Goal: Navigation & Orientation: Find specific page/section

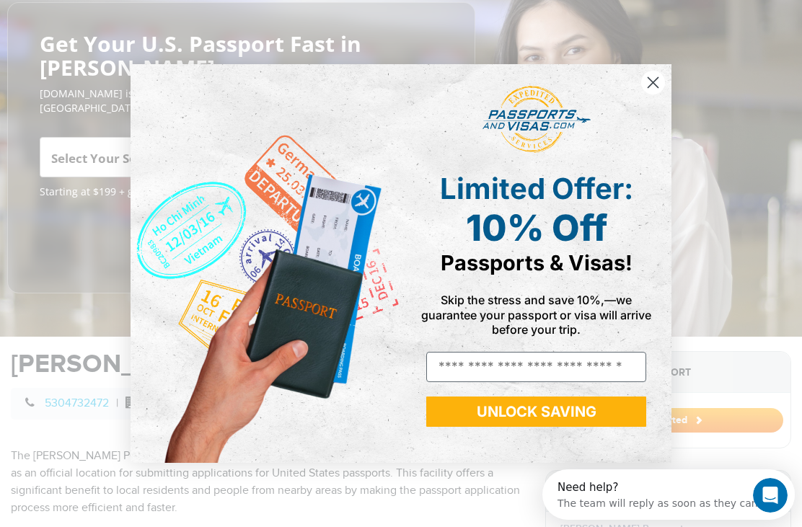
click at [659, 87] on icon "Close dialog" at bounding box center [654, 82] width 10 height 10
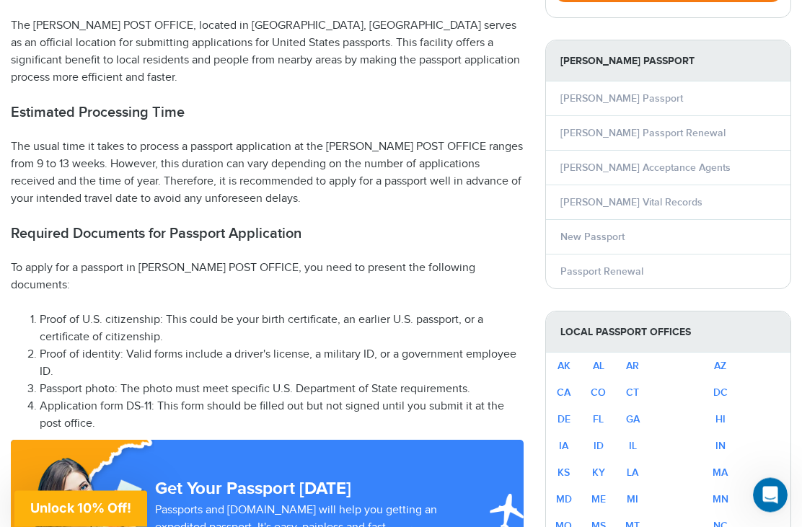
scroll to position [590, 0]
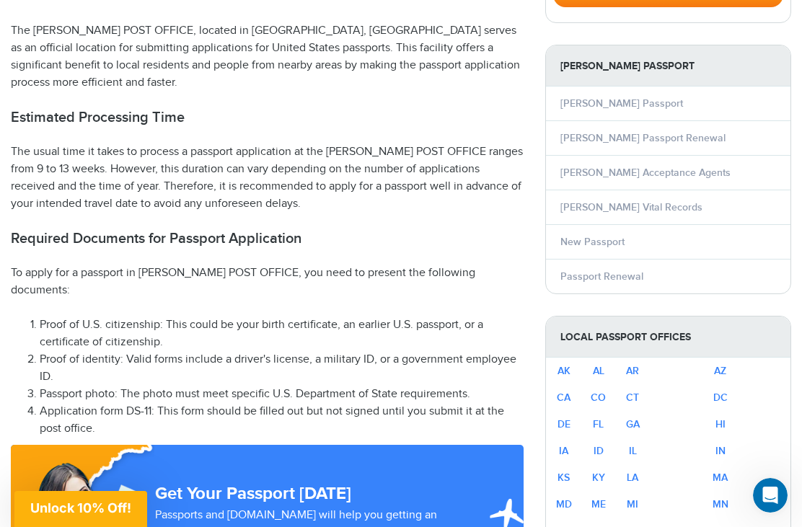
click at [34, 265] on p "To apply for a passport in WILLIAMS POST OFFICE, you need to present the follow…" at bounding box center [267, 282] width 513 height 35
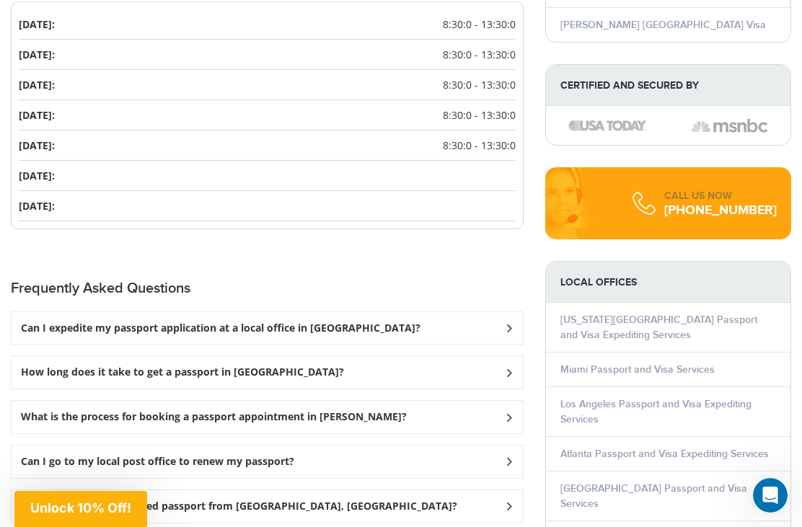
scroll to position [1682, 0]
click at [61, 323] on h3 "Can I expedite my passport application at a local office in Williams?" at bounding box center [221, 329] width 400 height 12
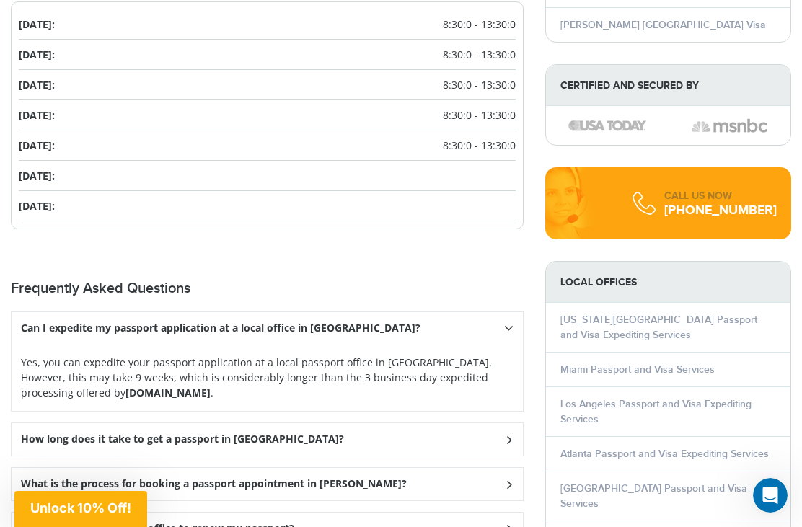
click at [55, 322] on h3 "Can I expedite my passport application at a local office in Williams?" at bounding box center [221, 328] width 400 height 12
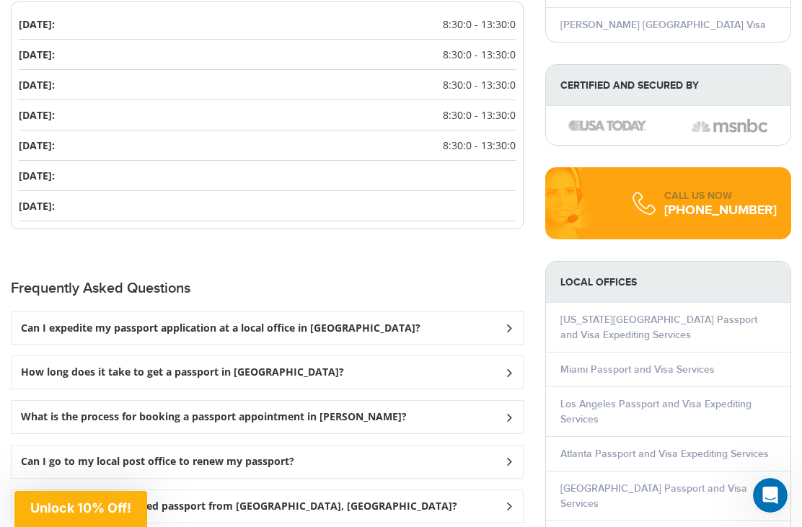
click at [61, 356] on div "How long does it take to get a passport in Williams?" at bounding box center [268, 372] width 512 height 32
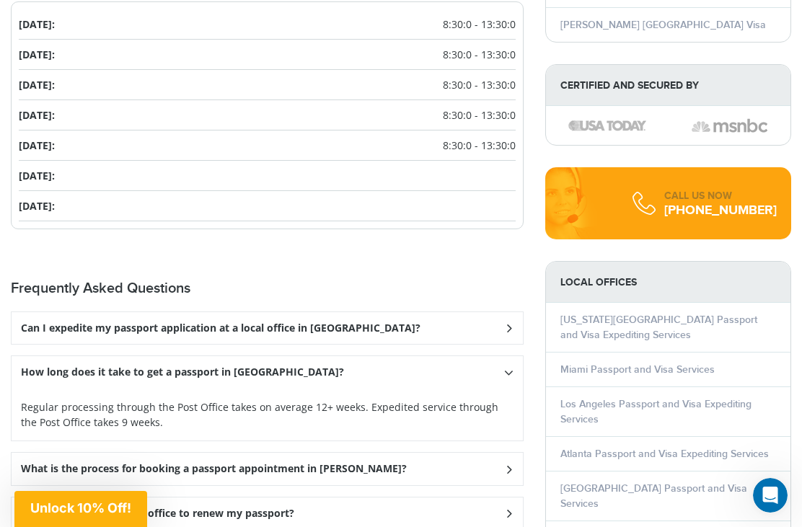
click at [58, 366] on h3 "How long does it take to get a passport in Williams?" at bounding box center [182, 372] width 323 height 12
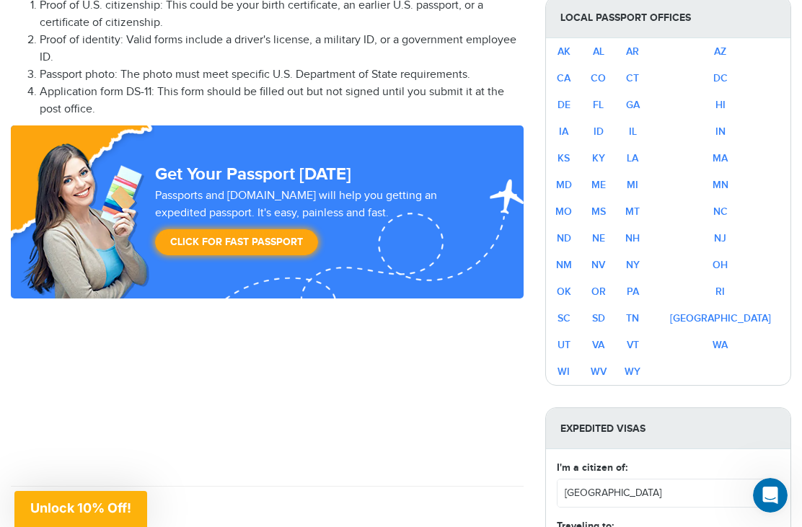
scroll to position [872, 0]
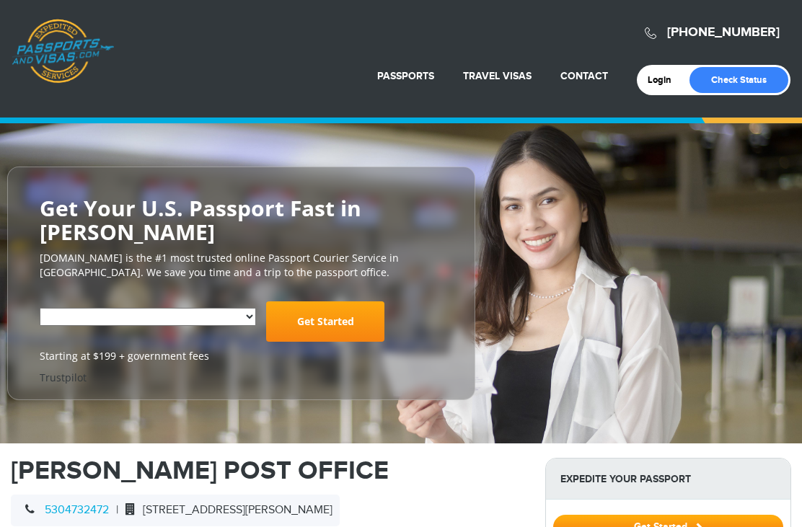
select select "**********"
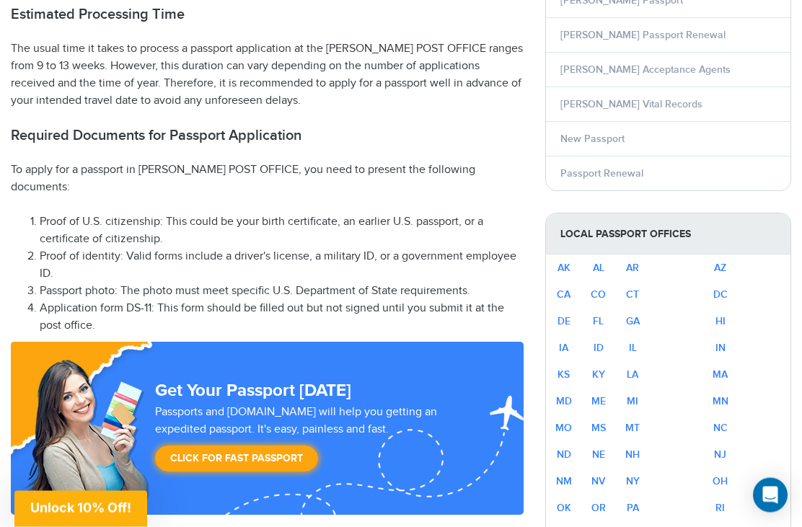
scroll to position [702, 0]
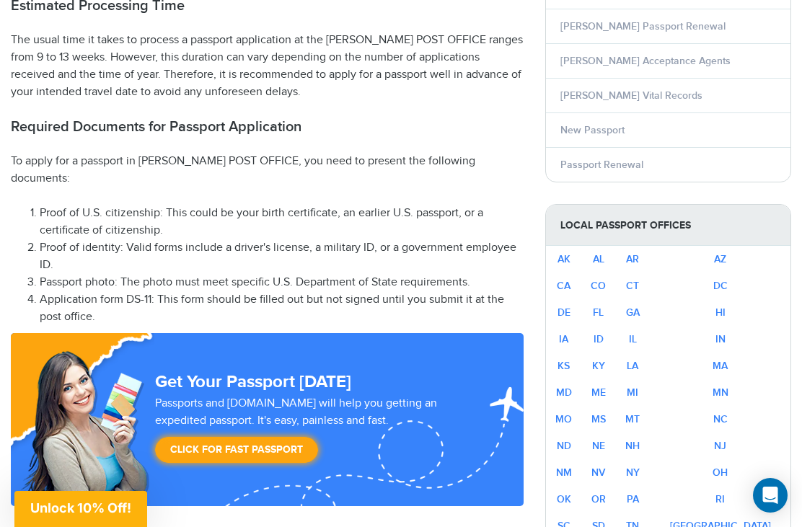
click at [571, 284] on link "CA" at bounding box center [564, 286] width 14 height 12
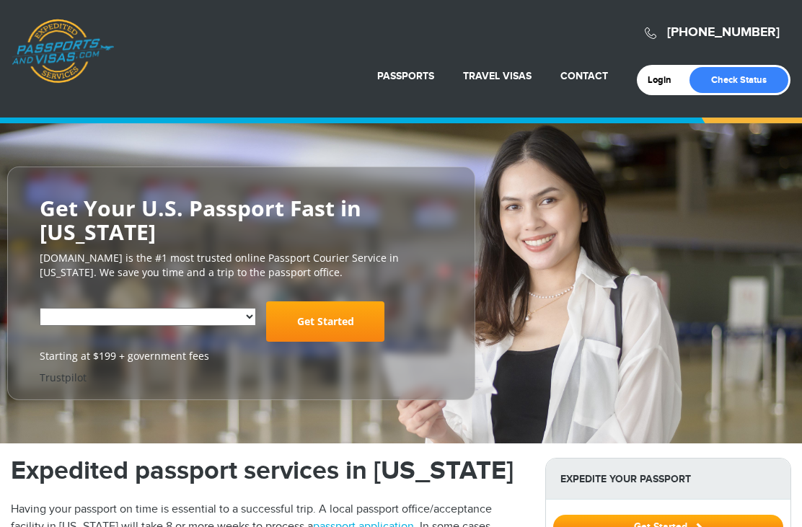
select select "**********"
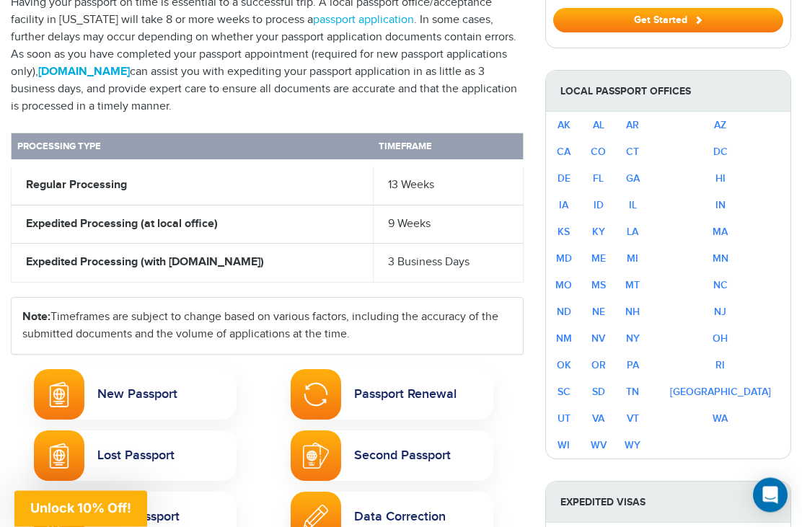
scroll to position [584, 0]
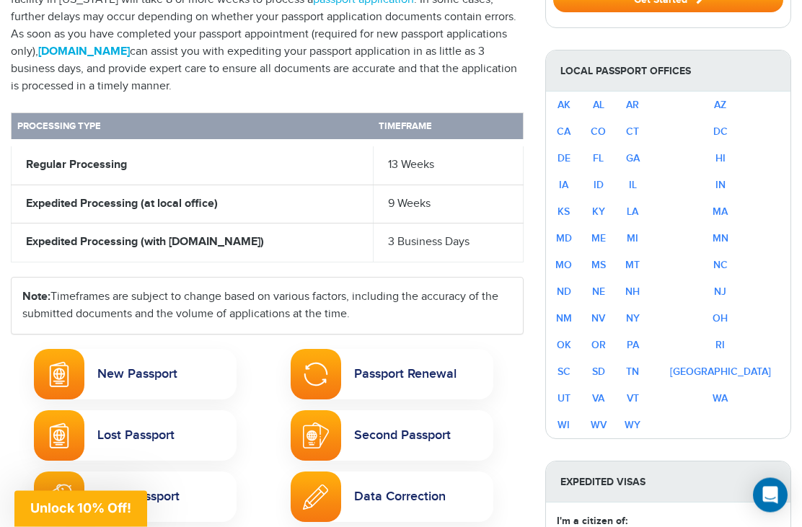
click at [571, 129] on link "CA" at bounding box center [564, 132] width 14 height 12
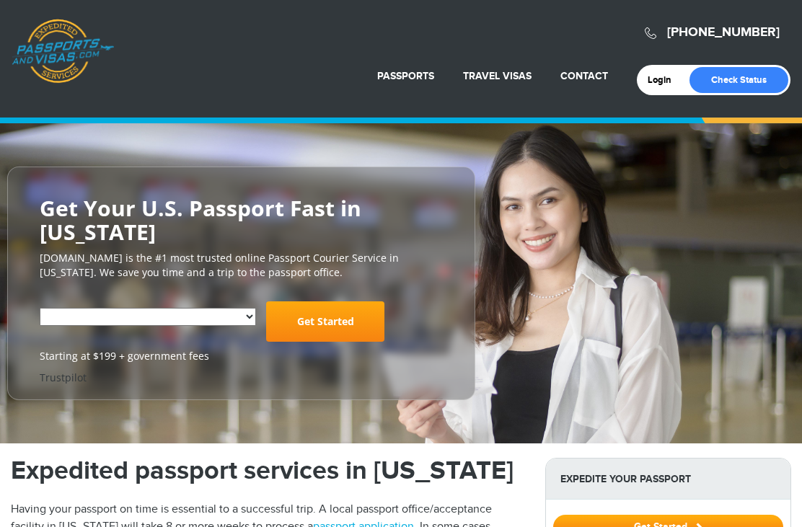
select select "**********"
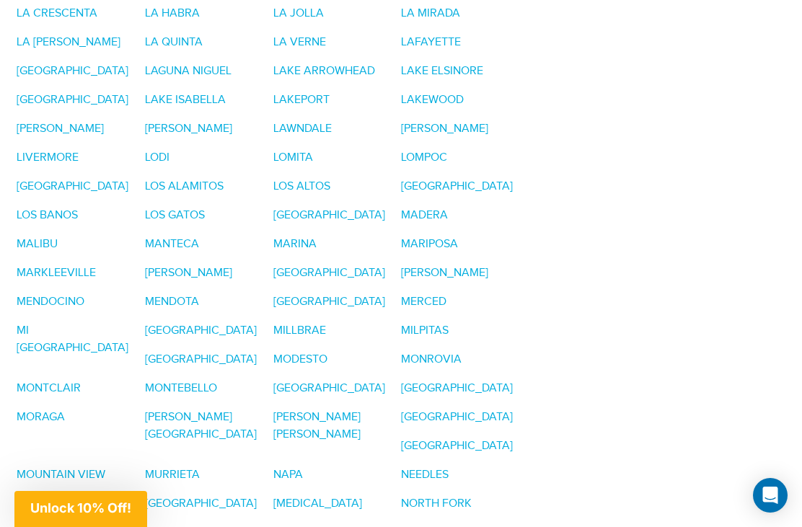
scroll to position [2563, 0]
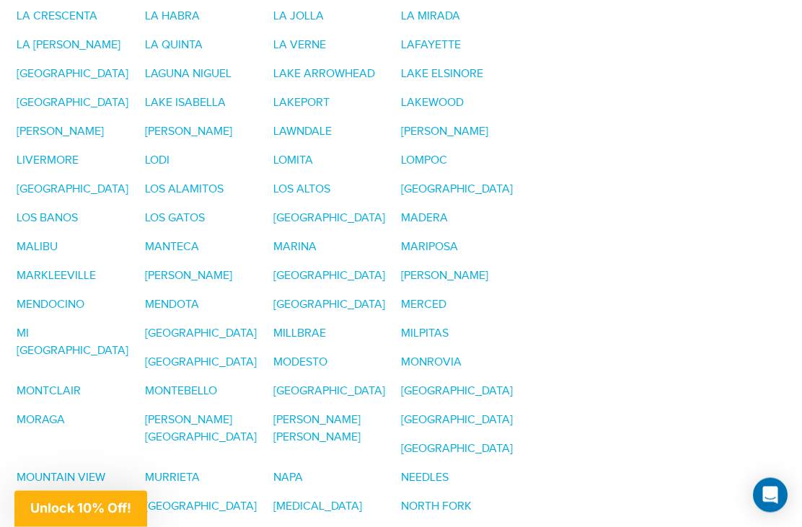
click at [273, 270] on link "MARYSVILLE" at bounding box center [329, 277] width 112 height 14
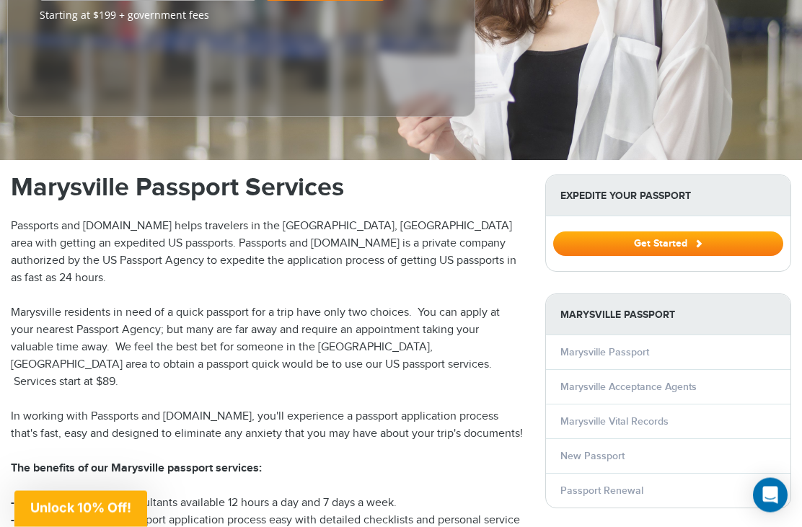
scroll to position [410, 0]
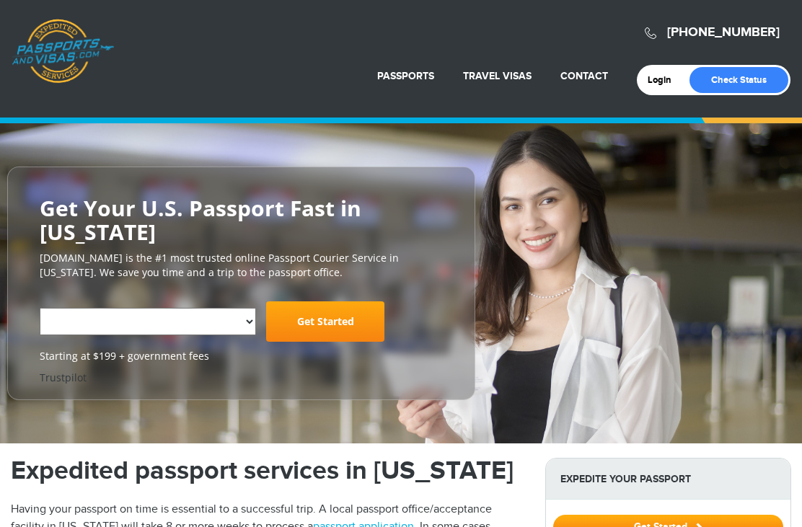
select select "**********"
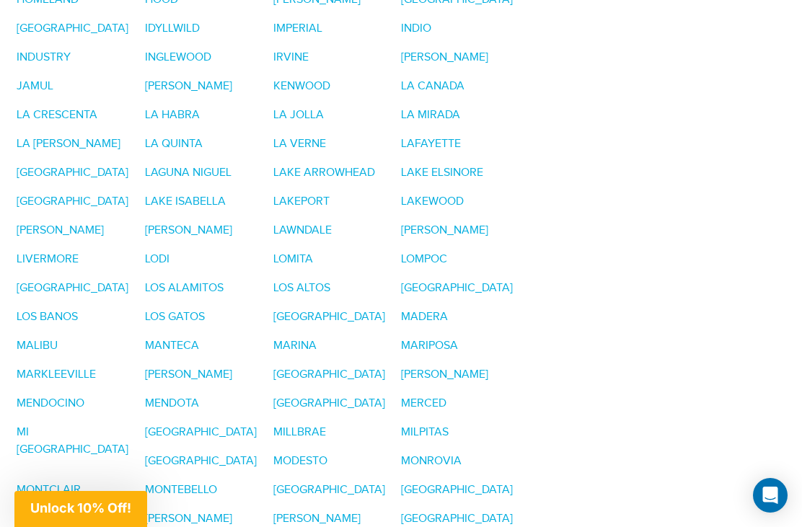
scroll to position [2464, 0]
